Goal: Check status: Check status

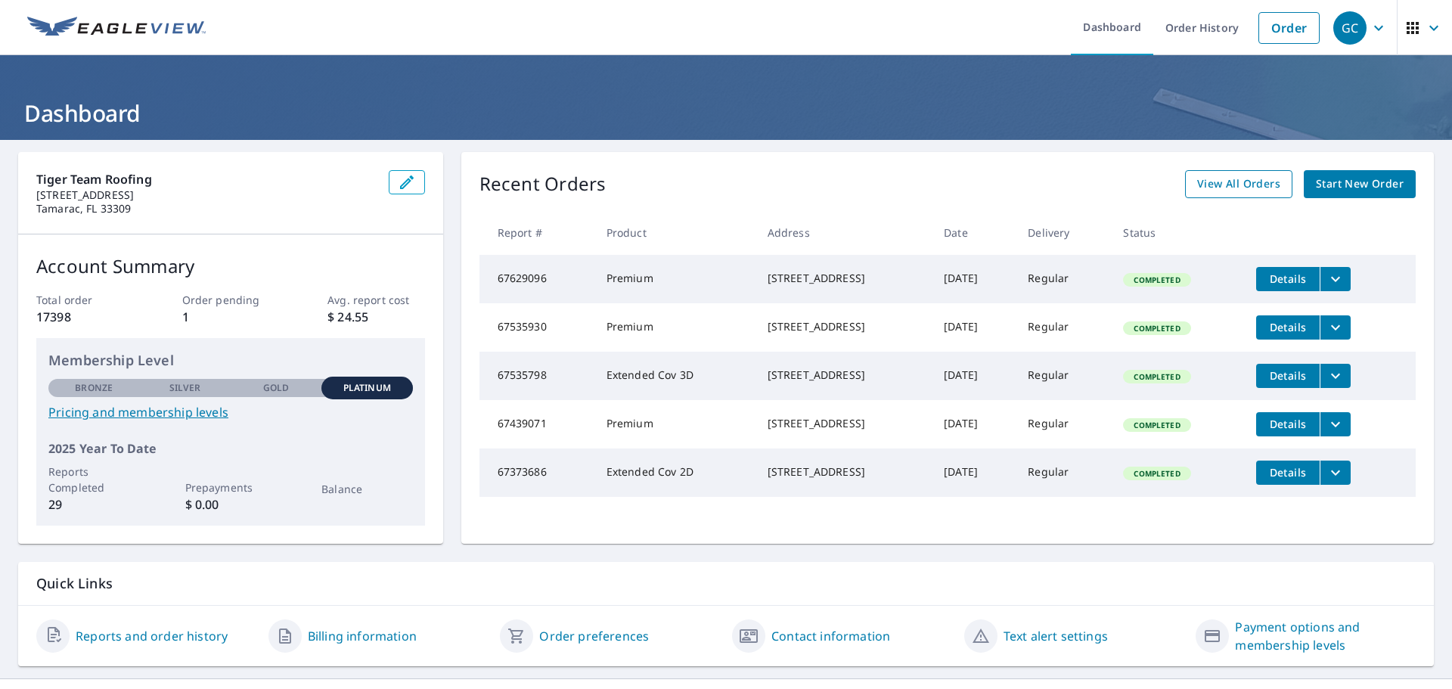
click at [1218, 187] on span "View All Orders" at bounding box center [1239, 184] width 83 height 19
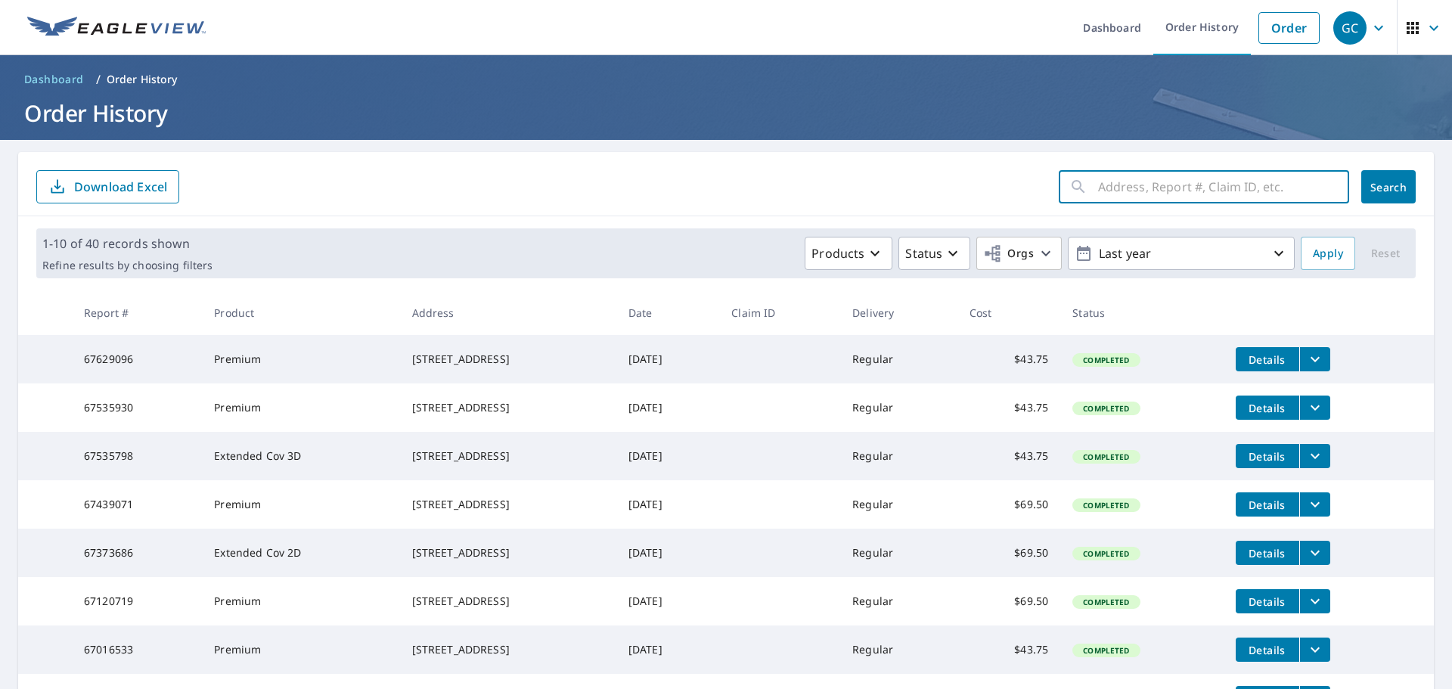
click at [1148, 185] on input "text" at bounding box center [1223, 187] width 251 height 42
type input "1312"
click button "Search" at bounding box center [1389, 186] width 54 height 33
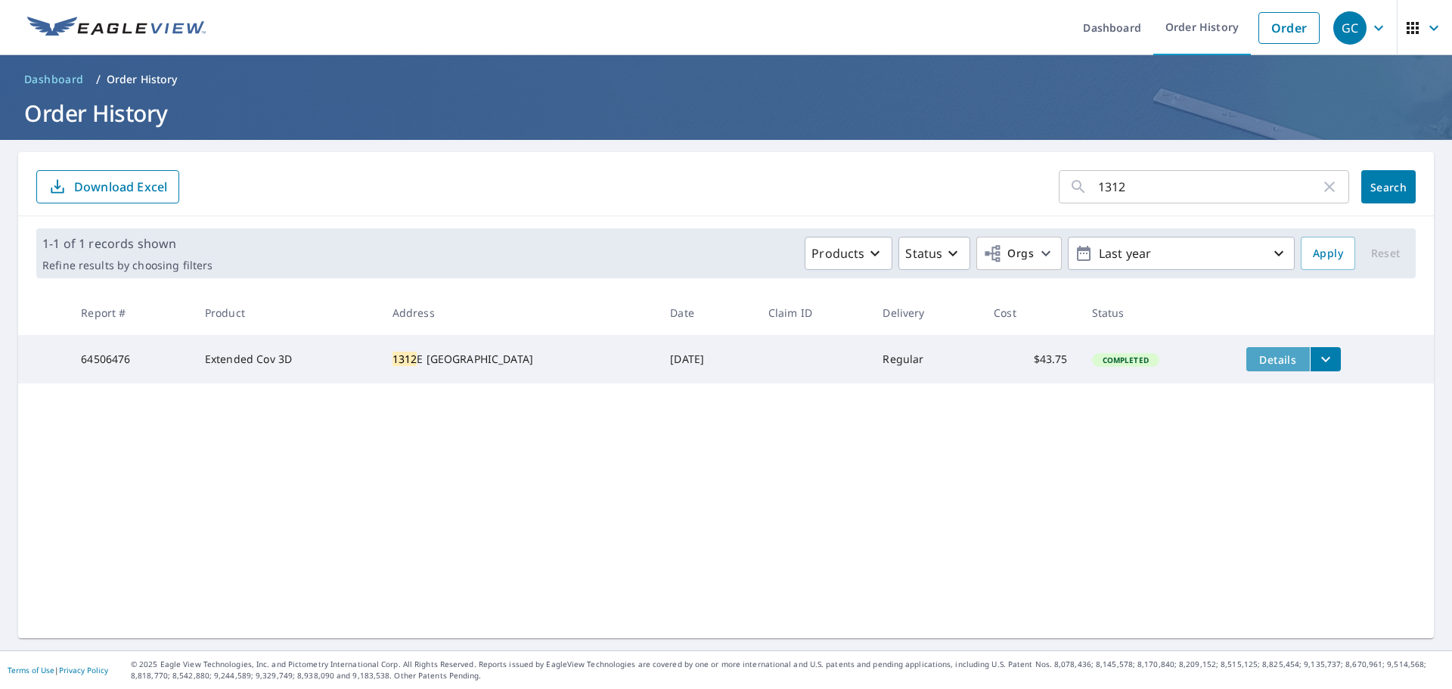
click at [1256, 362] on span "Details" at bounding box center [1278, 360] width 45 height 14
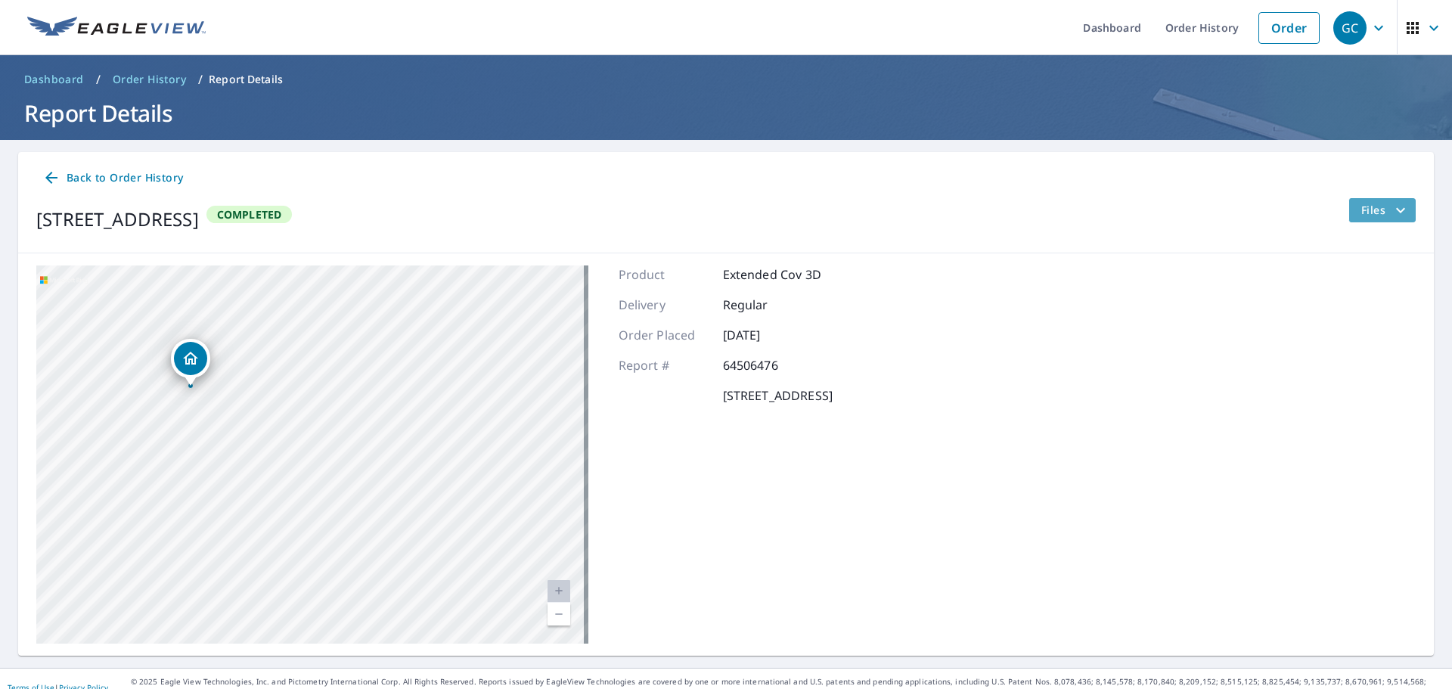
click at [1392, 209] on icon "filesDropdownBtn-64506476" at bounding box center [1401, 210] width 18 height 18
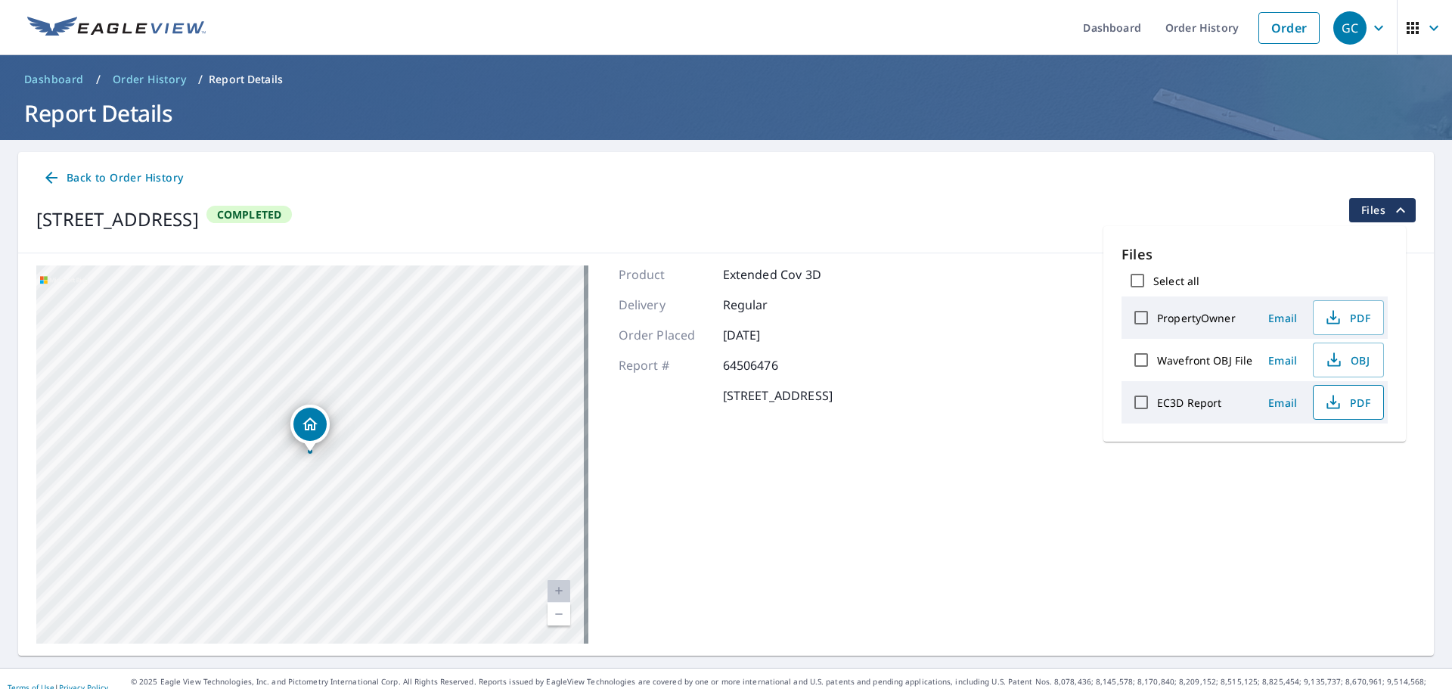
click at [1357, 407] on span "PDF" at bounding box center [1347, 402] width 48 height 18
